Goal: Check status

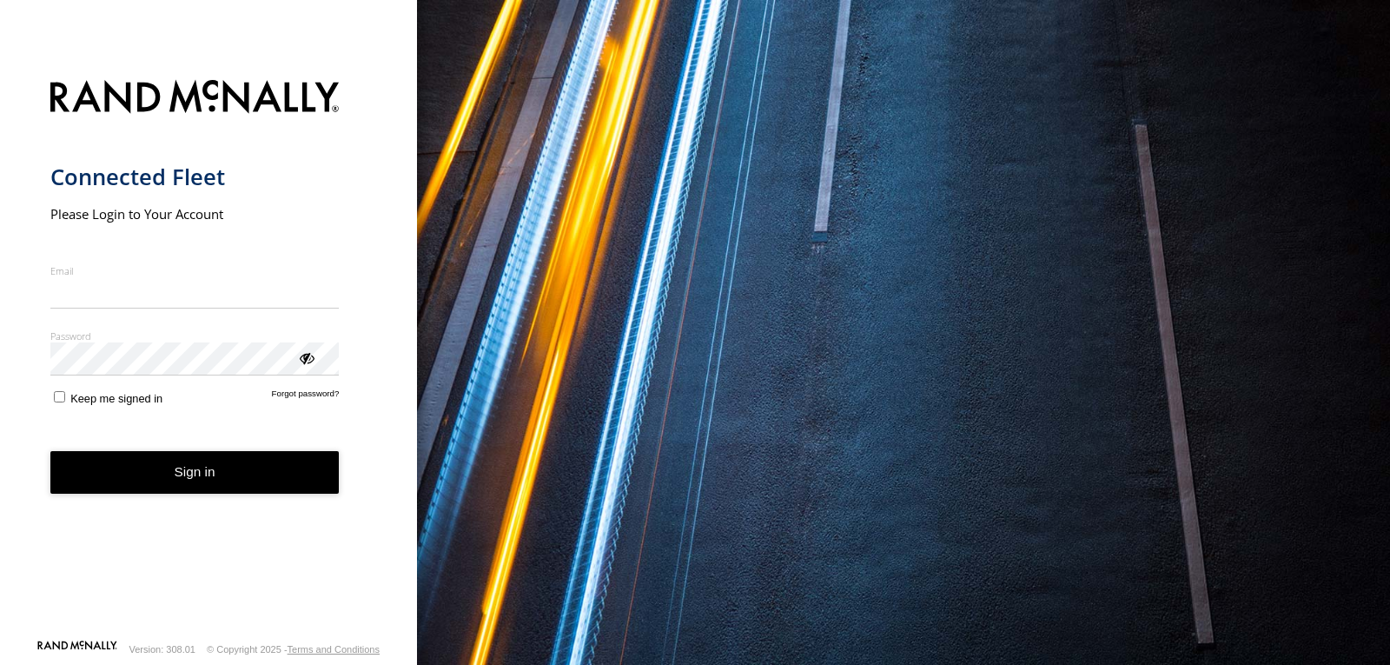
type input "**********"
click at [227, 492] on button "Sign in" at bounding box center [194, 472] width 289 height 43
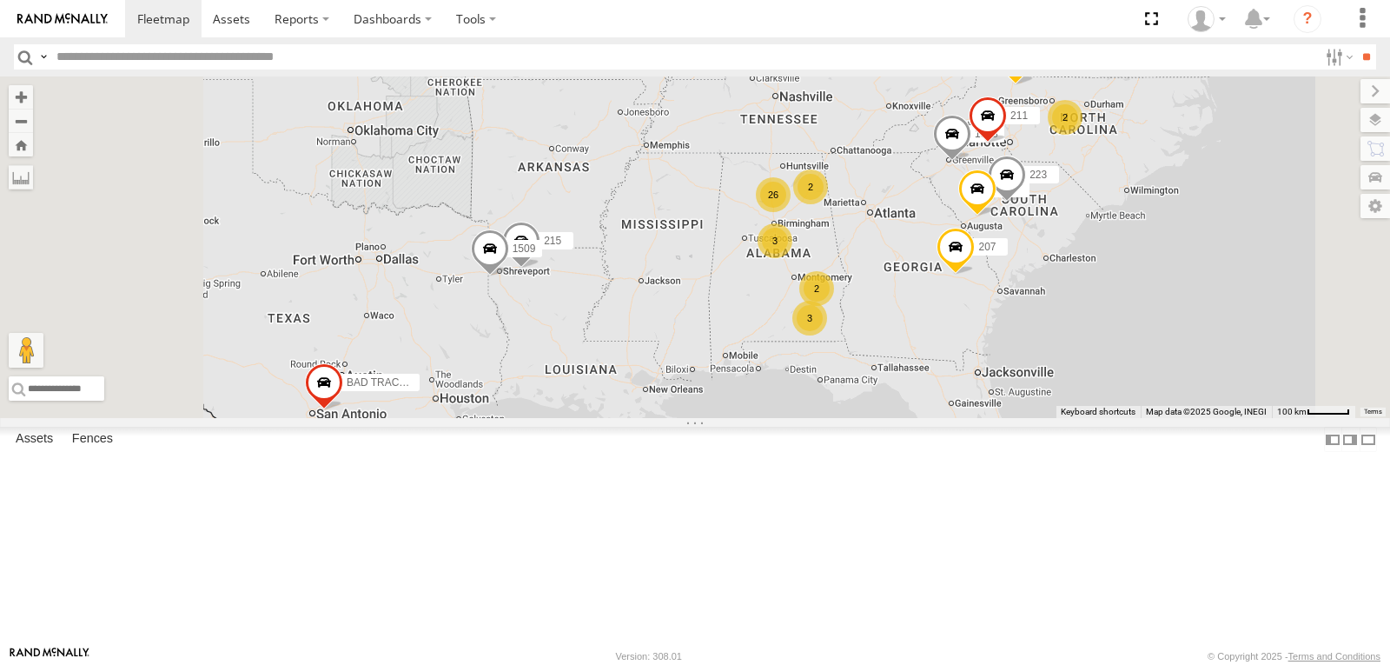
scroll to position [869, 0]
click at [0, 0] on span at bounding box center [0, 0] width 0 height 0
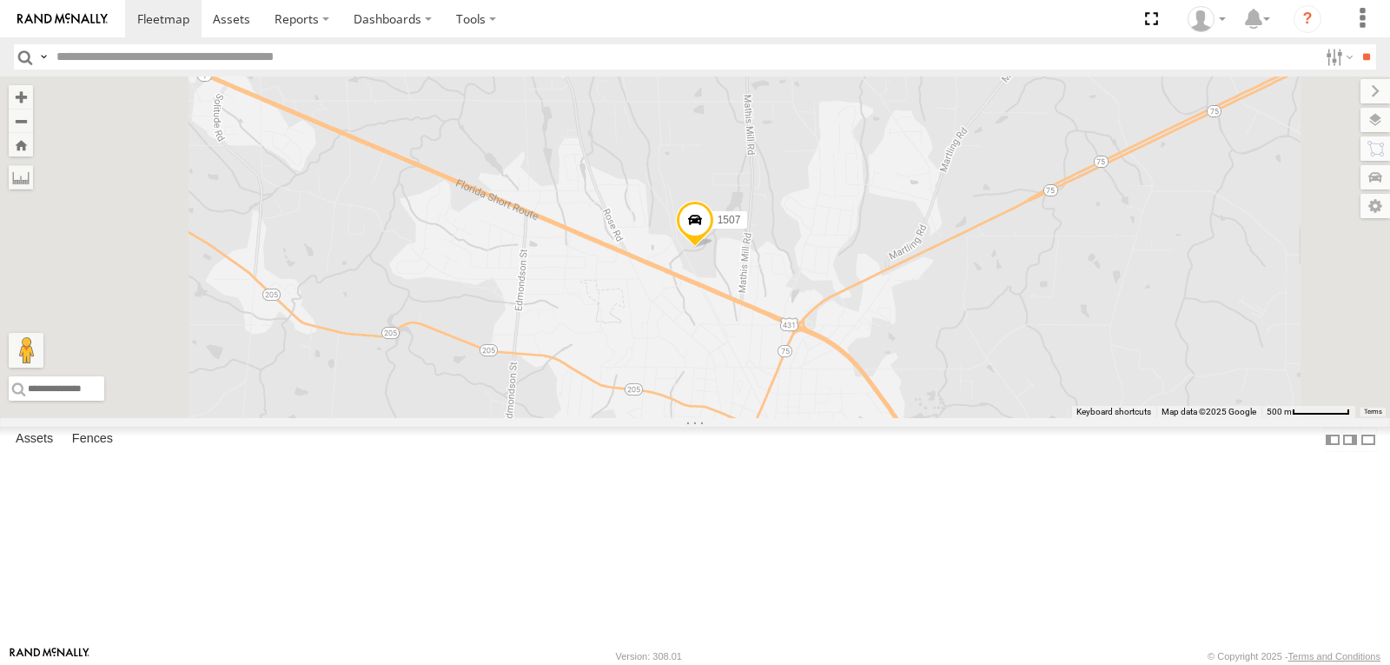
scroll to position [1130, 0]
click at [0, 0] on span at bounding box center [0, 0] width 0 height 0
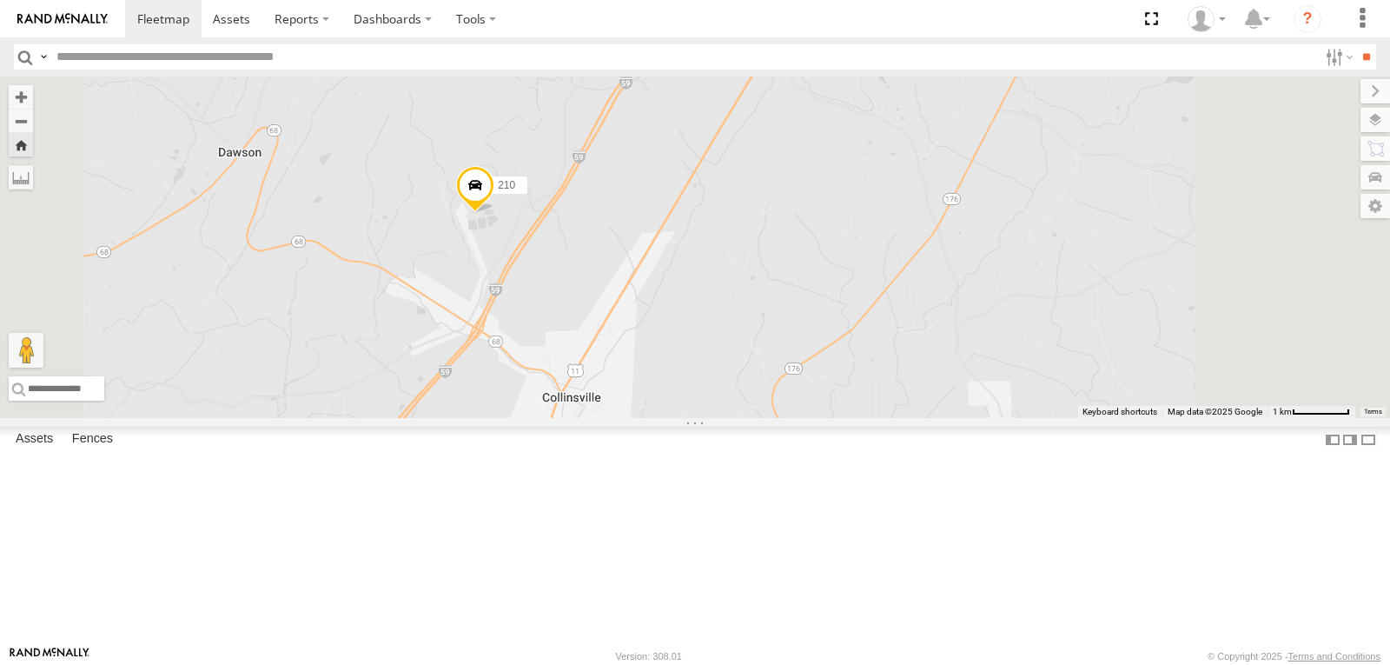
scroll to position [0, 0]
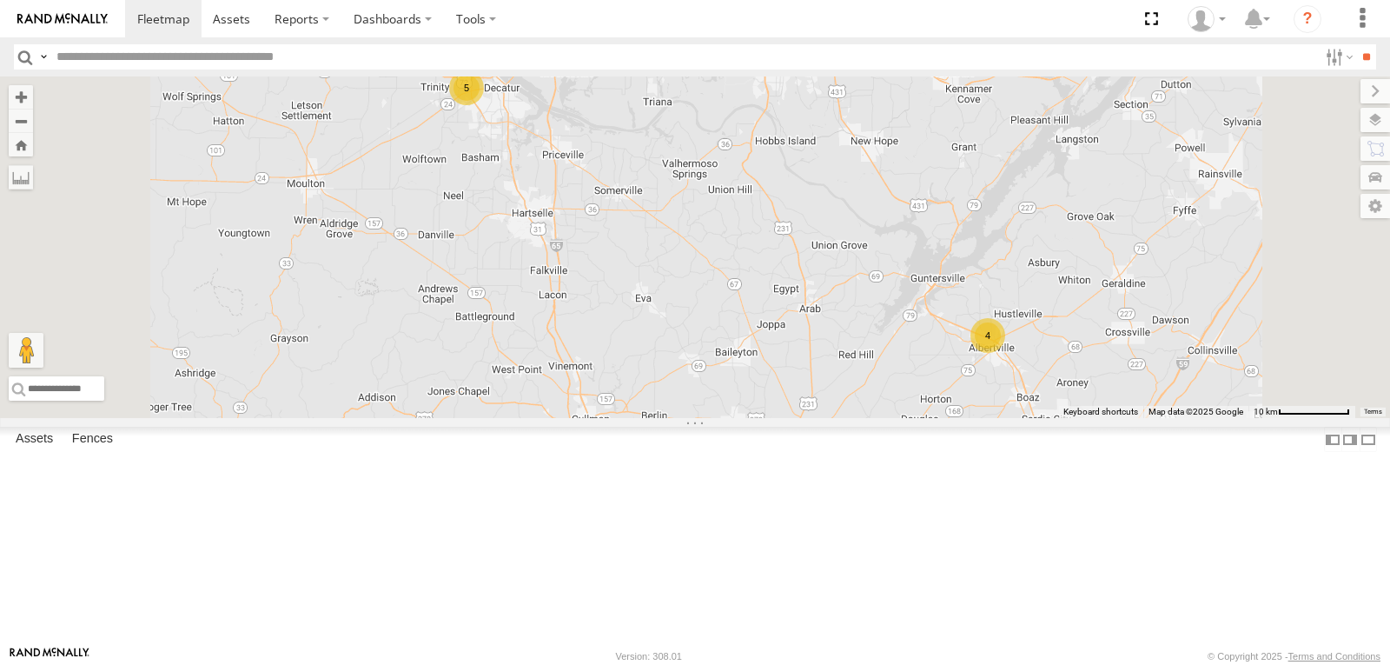
drag, startPoint x: 686, startPoint y: 255, endPoint x: 685, endPoint y: 304, distance: 49.6
click at [685, 304] on div "207 223 1503 204 211 1508 220 17 4 5" at bounding box center [695, 247] width 1390 height 342
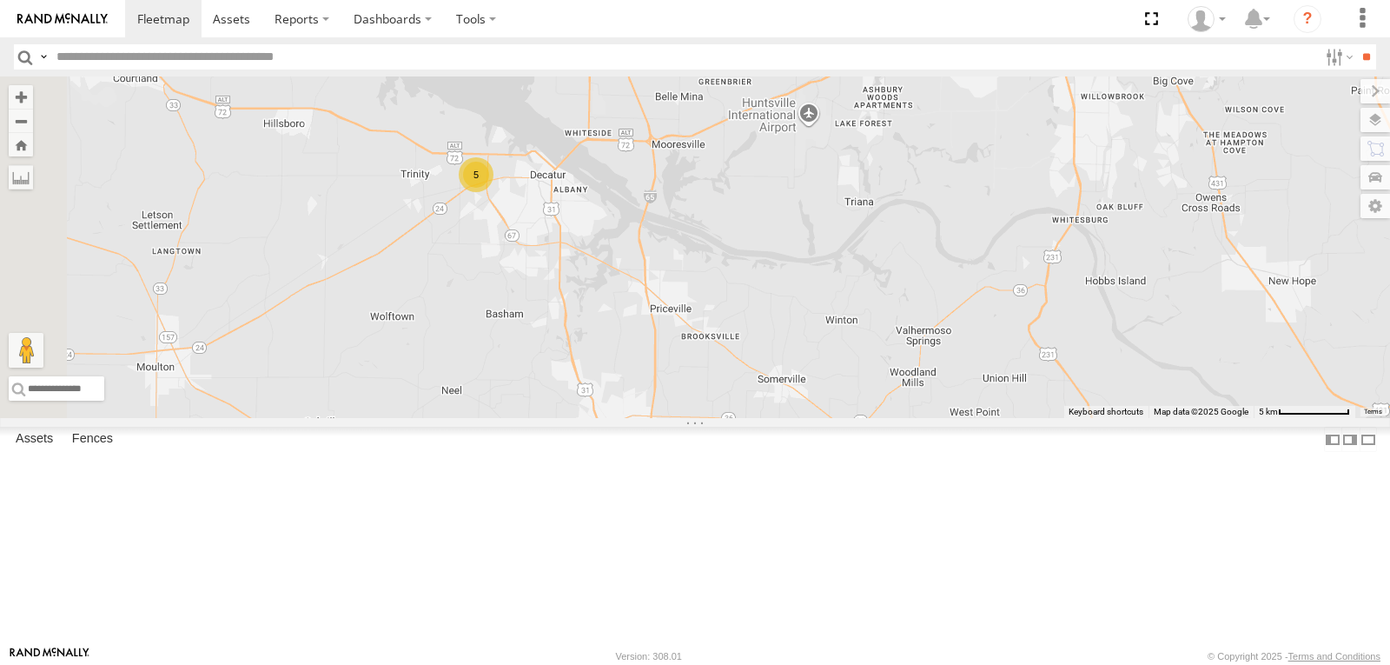
drag, startPoint x: 660, startPoint y: 260, endPoint x: 681, endPoint y: 335, distance: 78.4
click at [681, 335] on div "207 223 1503 204 211 1508 220 5" at bounding box center [695, 247] width 1390 height 342
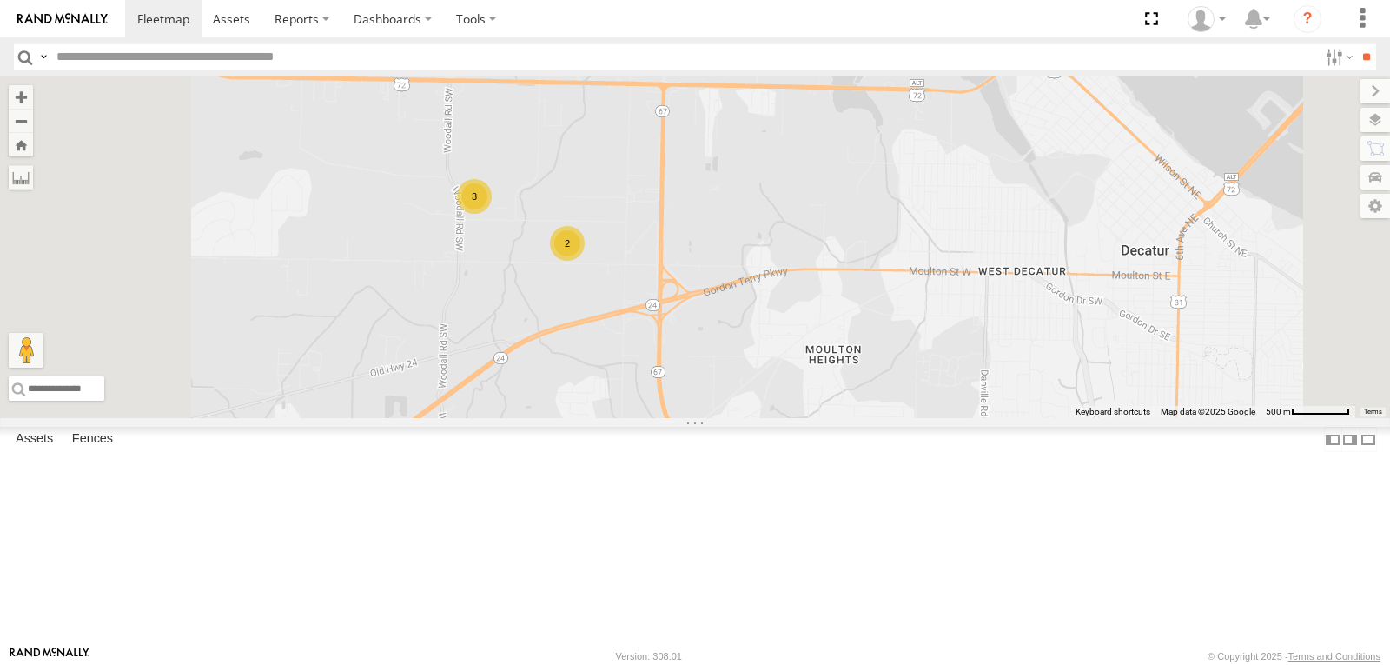
drag, startPoint x: 733, startPoint y: 301, endPoint x: 745, endPoint y: 395, distance: 94.6
click at [745, 395] on div "207 223 1503 204 211 1508 220 2 3" at bounding box center [695, 247] width 1390 height 342
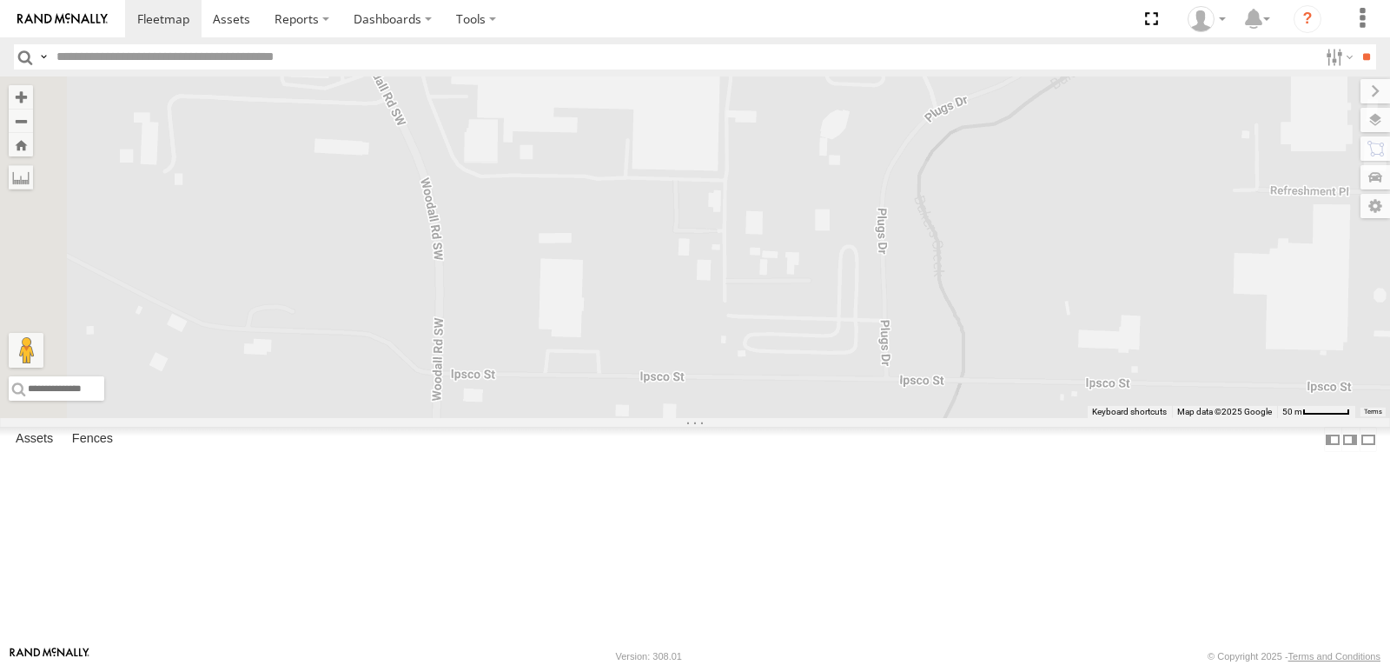
drag, startPoint x: 735, startPoint y: 352, endPoint x: 1131, endPoint y: 617, distance: 476.7
click at [1132, 418] on div "207 223 1503 204 211 1508 220 1510 2" at bounding box center [695, 247] width 1390 height 342
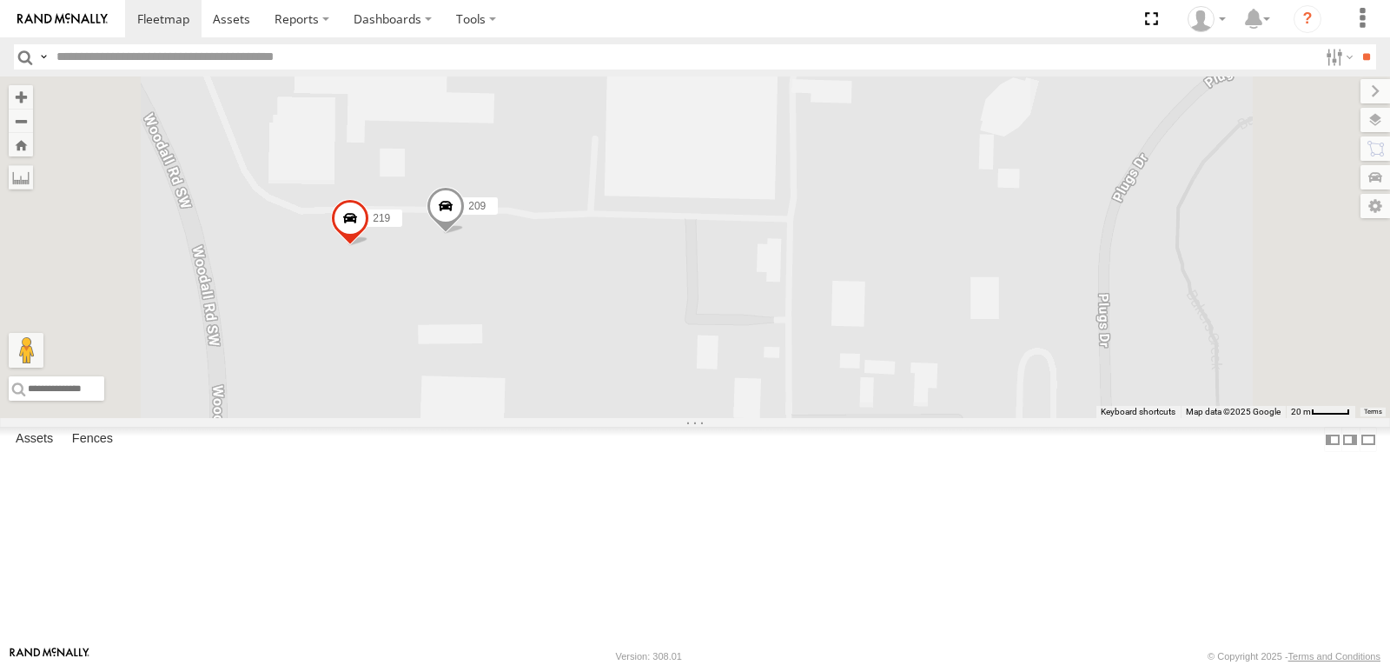
drag, startPoint x: 891, startPoint y: 381, endPoint x: 819, endPoint y: 131, distance: 260.5
click at [818, 133] on div "1510 209 219" at bounding box center [695, 247] width 1390 height 342
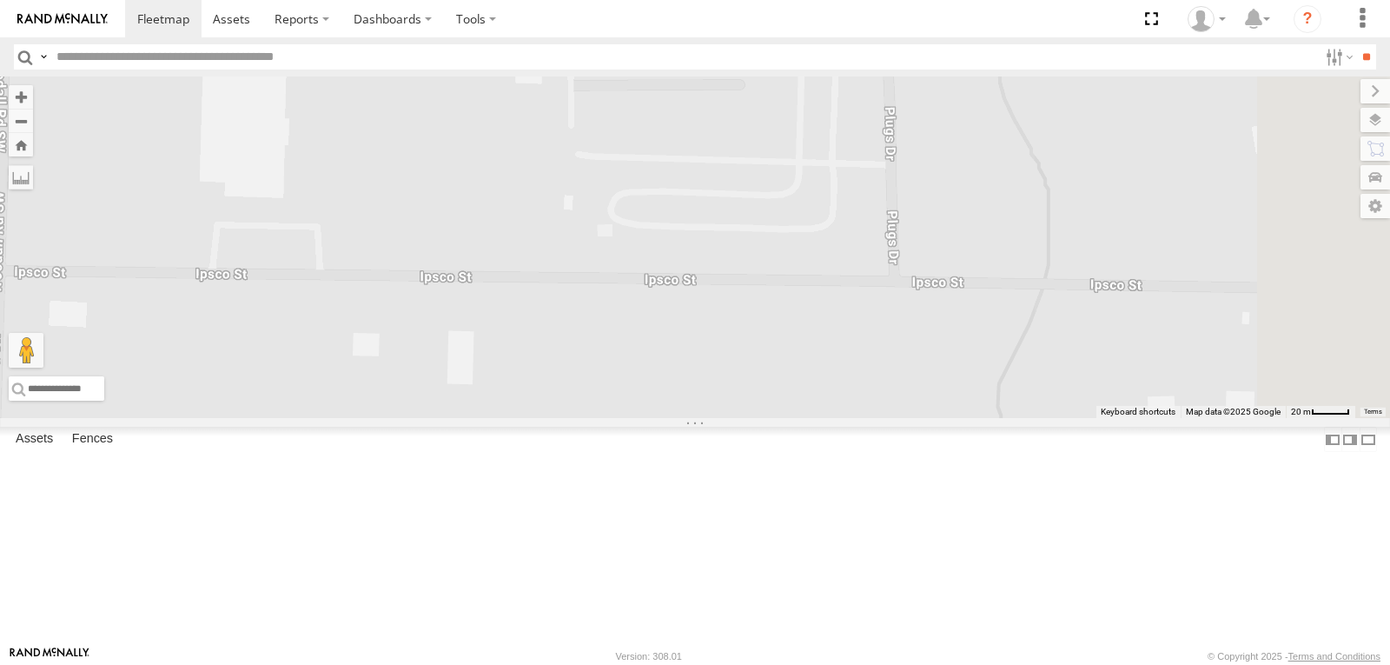
drag, startPoint x: 930, startPoint y: 323, endPoint x: 749, endPoint y: 222, distance: 207.0
click at [749, 222] on div "1510 209 219" at bounding box center [695, 247] width 1390 height 342
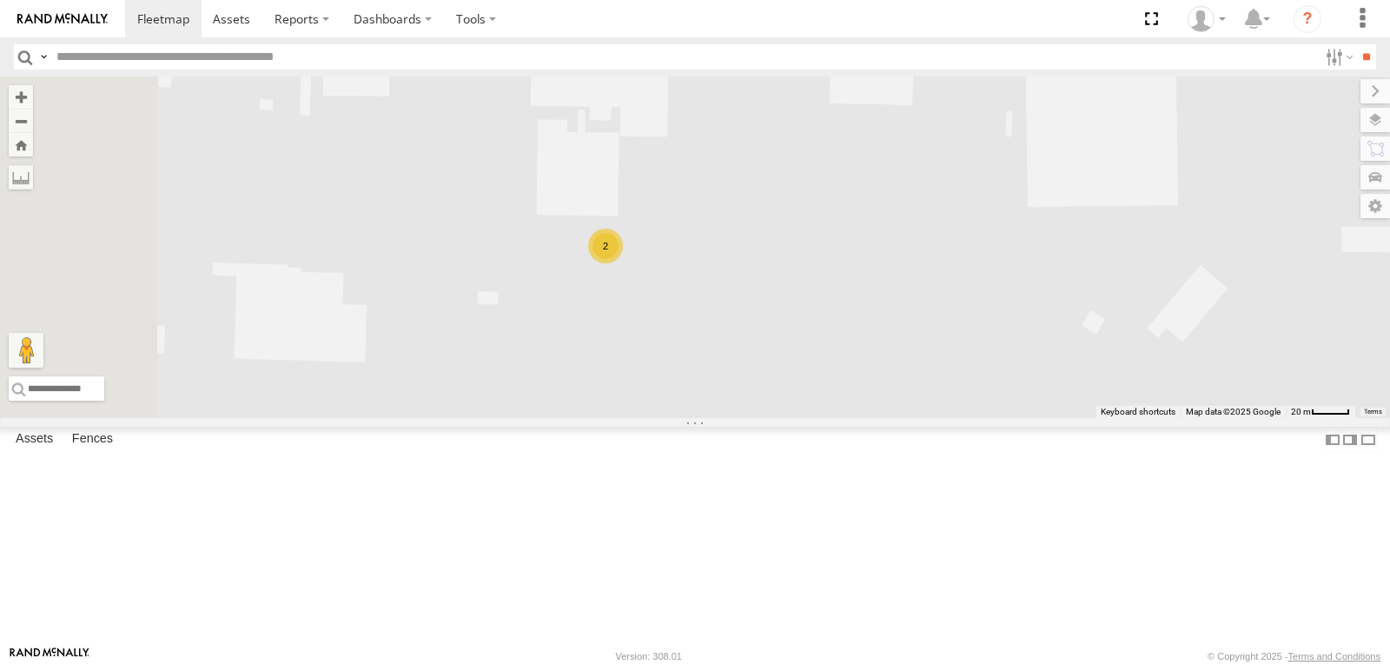
drag, startPoint x: 806, startPoint y: 286, endPoint x: 957, endPoint y: 394, distance: 185.0
click at [957, 394] on div "1510 2" at bounding box center [695, 247] width 1390 height 342
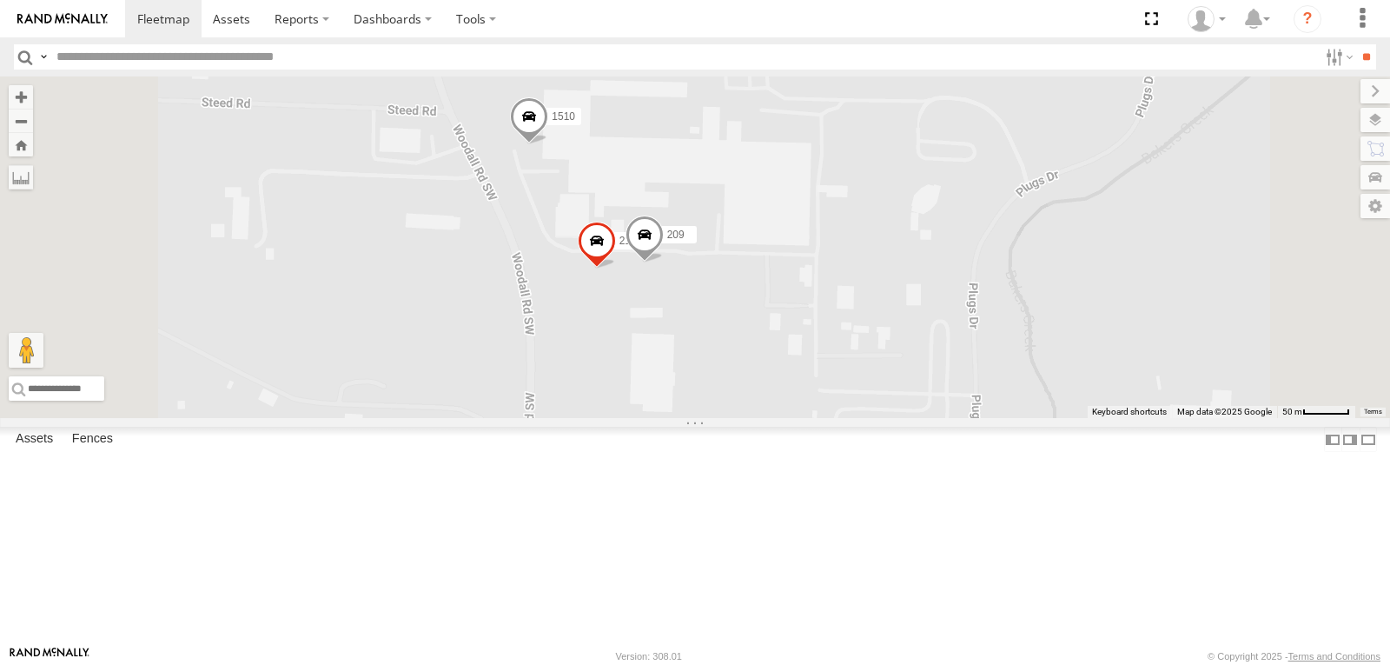
drag, startPoint x: 852, startPoint y: 242, endPoint x: 784, endPoint y: 313, distance: 97.7
click at [789, 314] on div "1510 209 219" at bounding box center [695, 247] width 1390 height 342
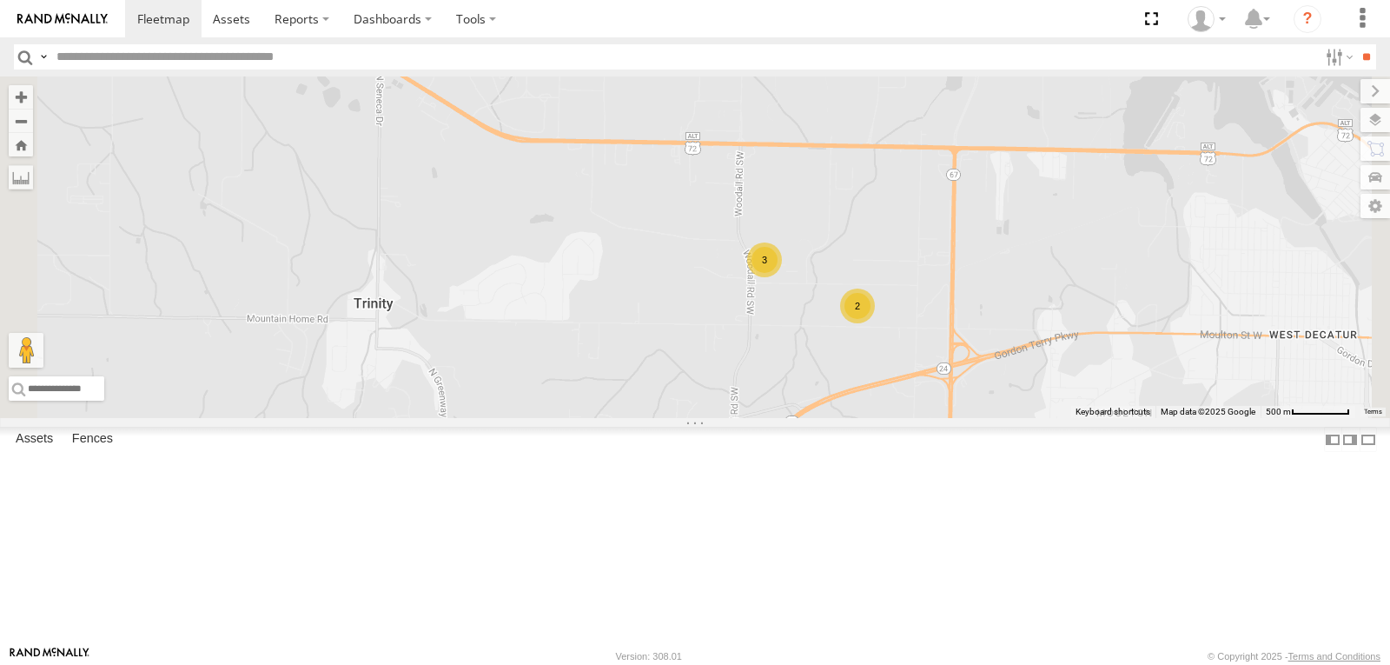
drag, startPoint x: 1030, startPoint y: 418, endPoint x: 772, endPoint y: 404, distance: 258.5
click at [776, 409] on div "2 3" at bounding box center [695, 247] width 1390 height 342
